Goal: Task Accomplishment & Management: Use online tool/utility

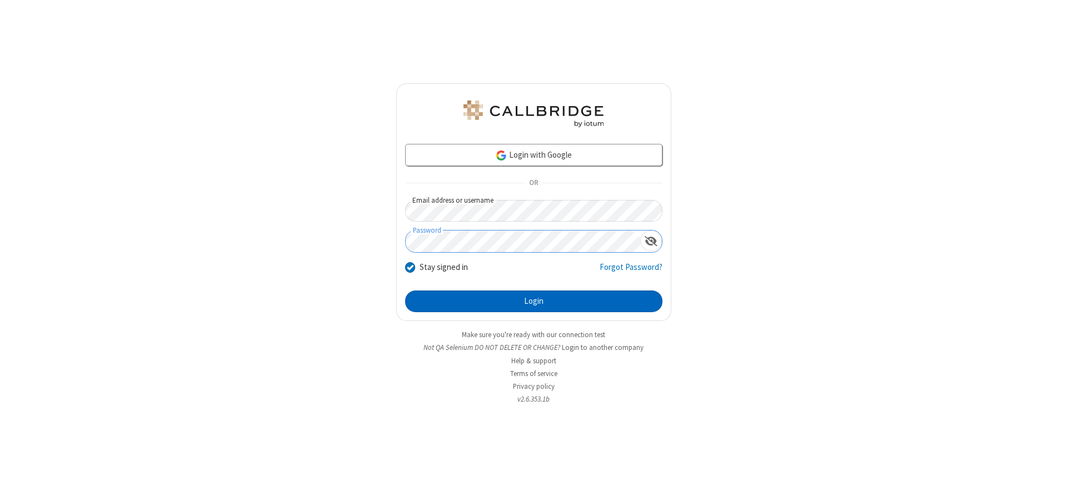
click at [534, 301] on button "Login" at bounding box center [533, 302] width 257 height 22
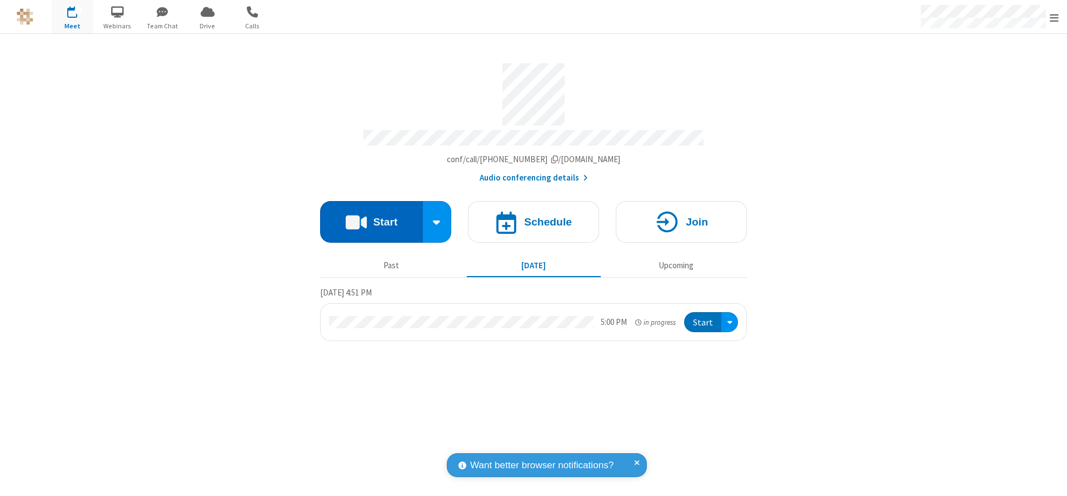
click at [371, 218] on button "Start" at bounding box center [371, 222] width 103 height 42
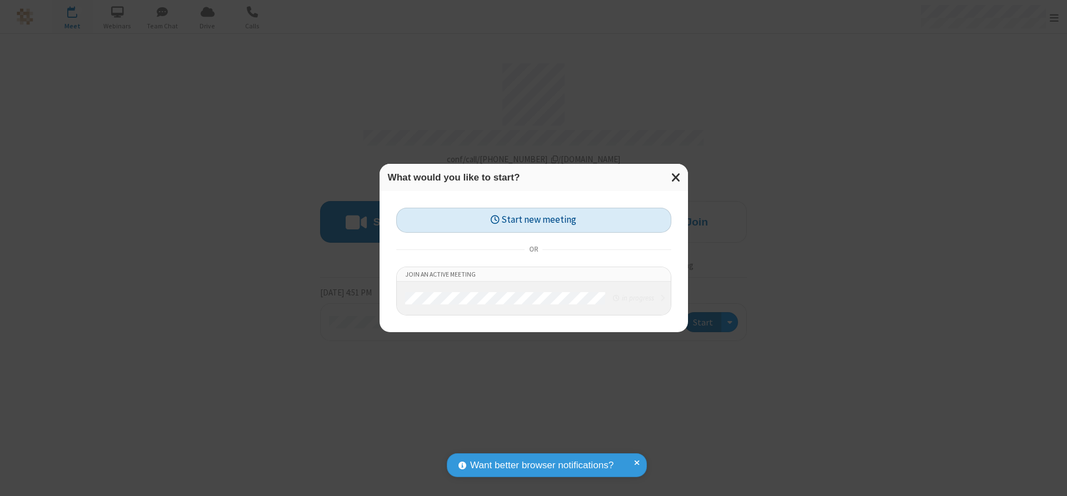
click at [534, 220] on button "Start new meeting" at bounding box center [533, 220] width 275 height 25
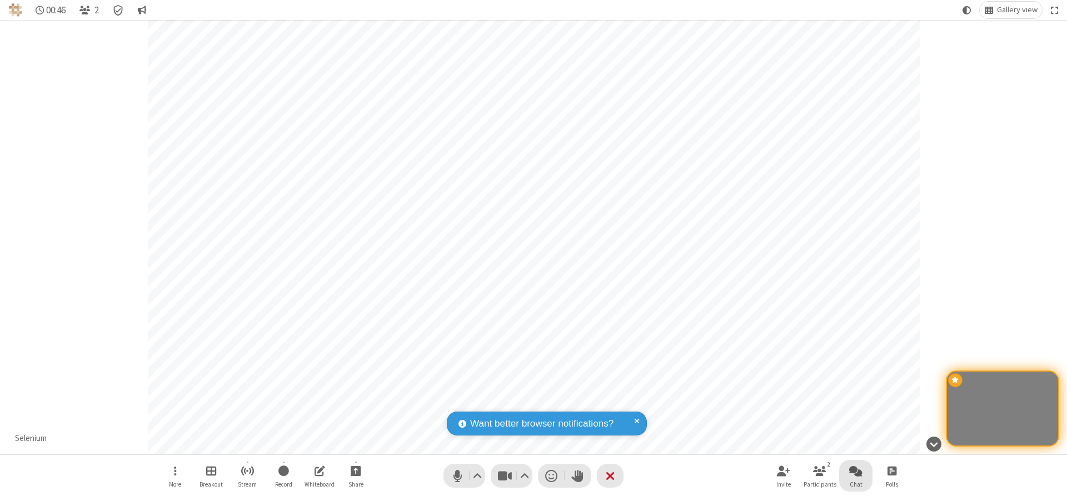
click at [856, 471] on span "Open chat" at bounding box center [855, 471] width 13 height 14
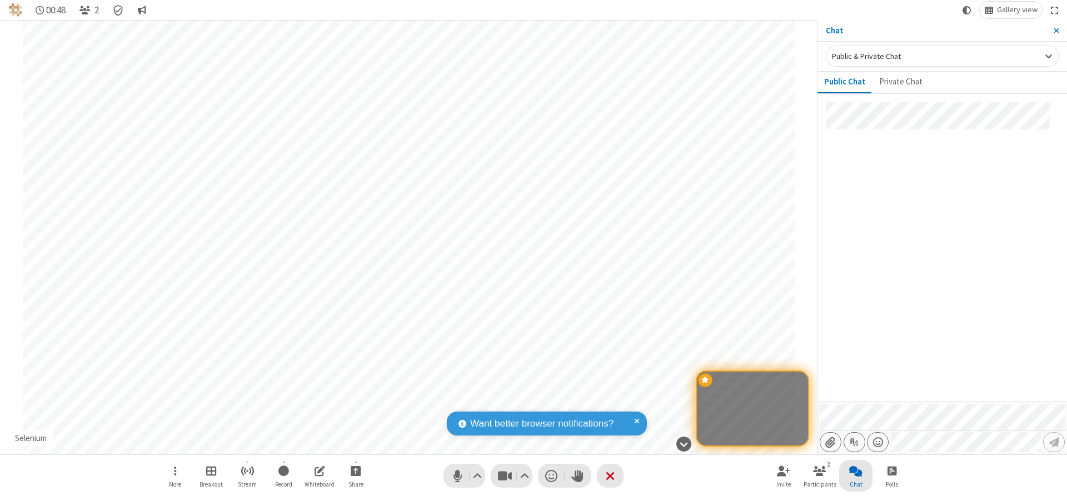
type input "C:\fakepath\doc_test.docx"
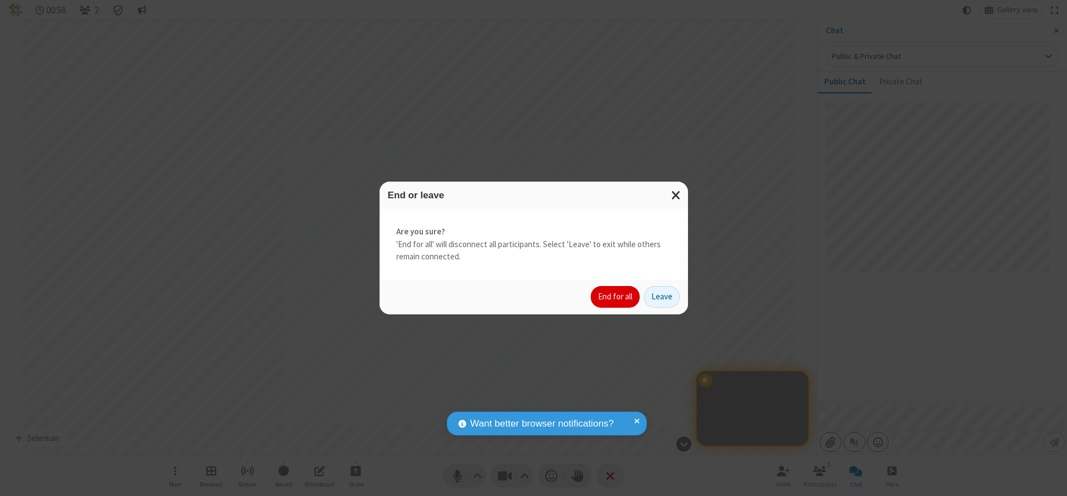
click at [616, 297] on button "End for all" at bounding box center [615, 297] width 49 height 22
